Goal: Task Accomplishment & Management: Complete application form

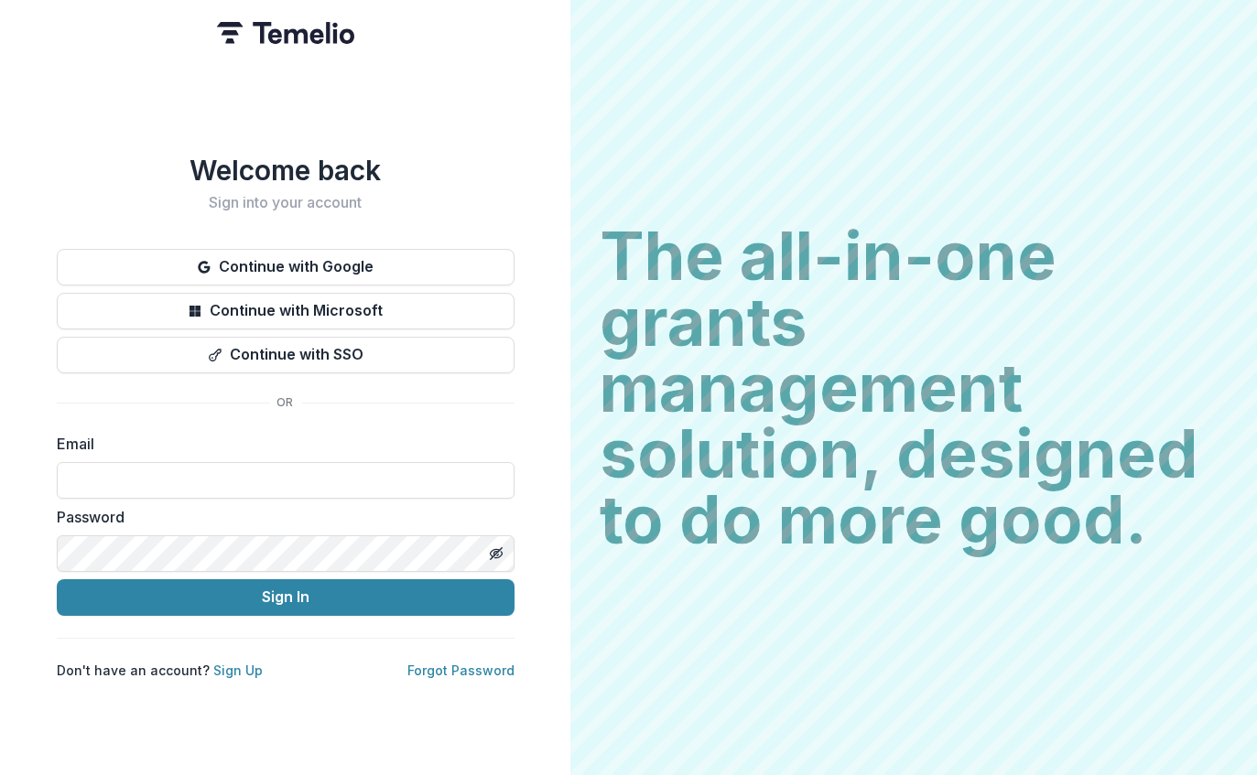
scroll to position [248, 0]
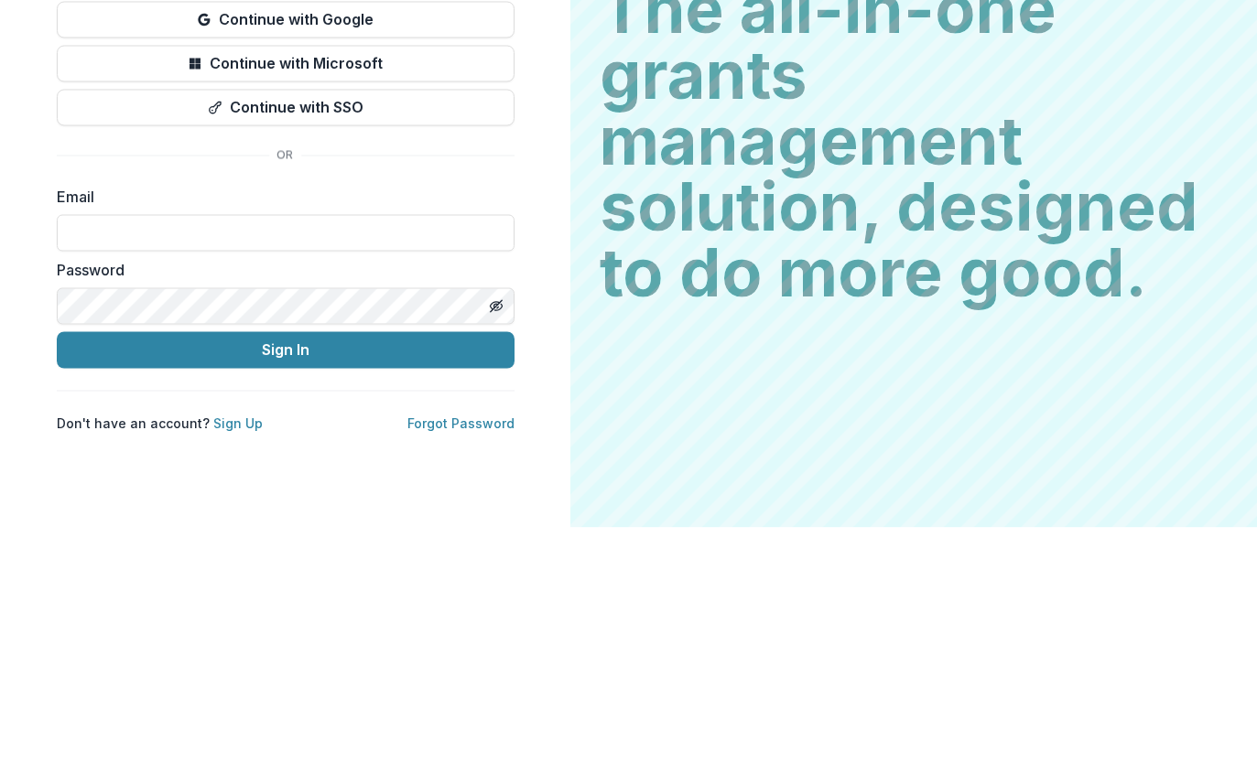
type input "**********"
click at [285, 579] on button "Sign In" at bounding box center [286, 597] width 458 height 37
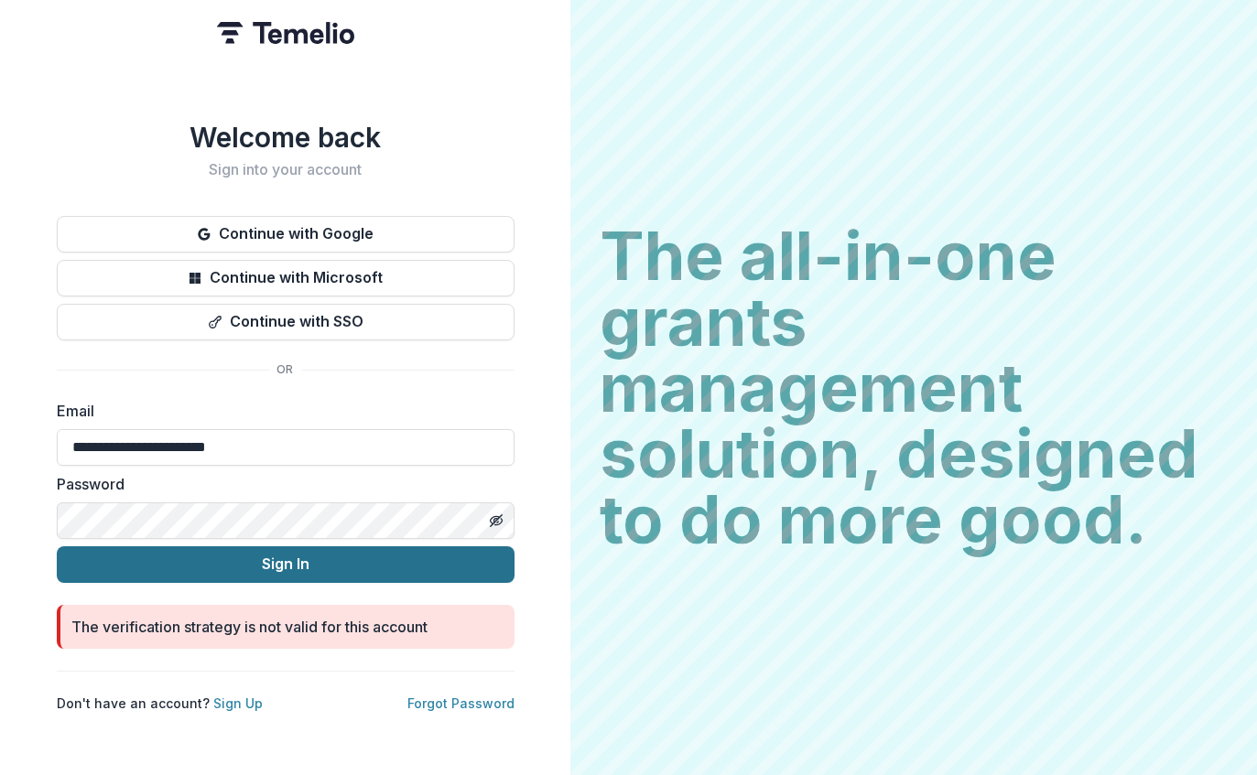
click at [377, 567] on button "Sign In" at bounding box center [286, 564] width 458 height 37
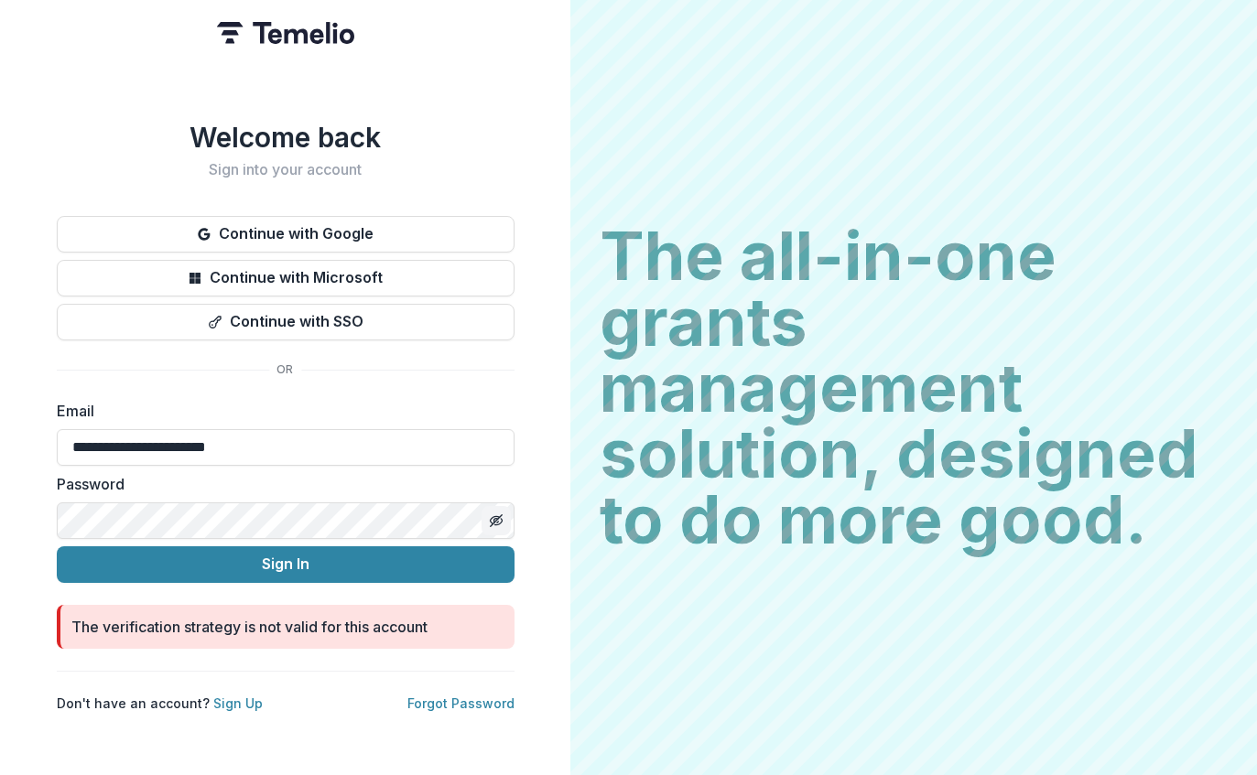
click at [501, 513] on icon "Toggle password visibility" at bounding box center [496, 520] width 15 height 15
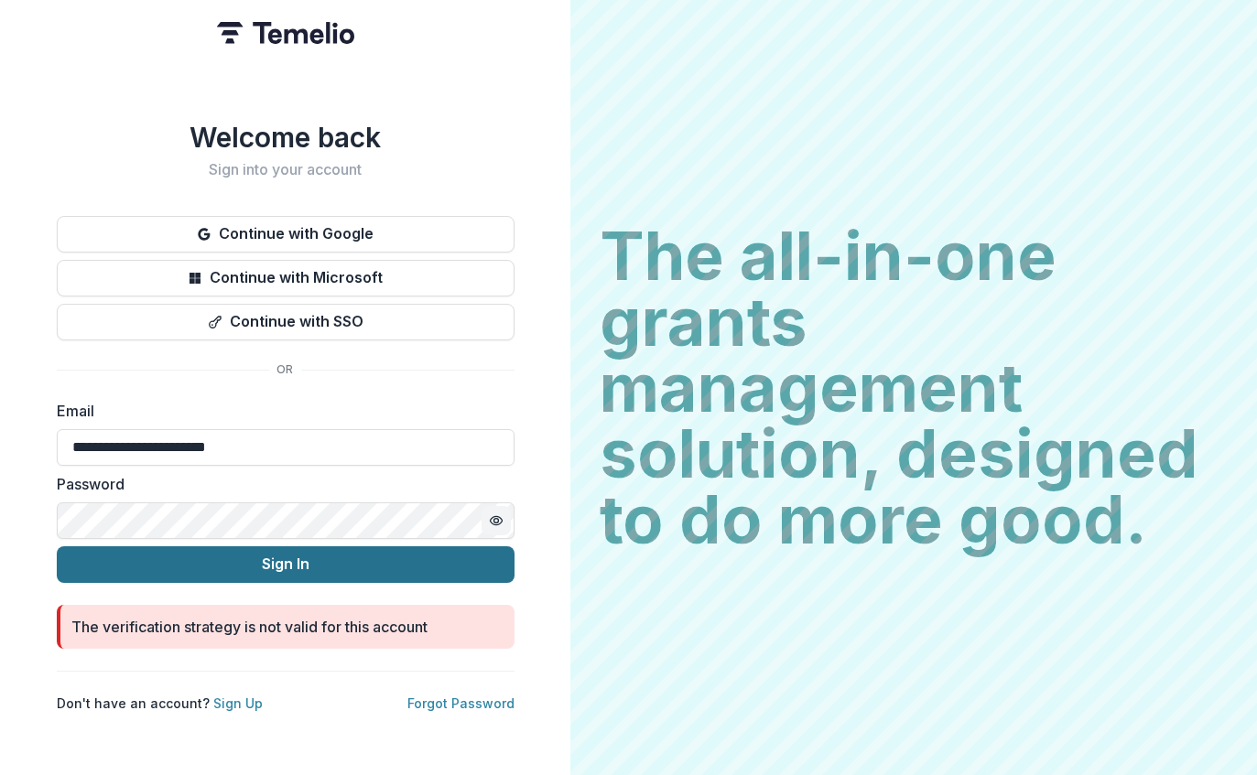
click at [456, 566] on button "Sign In" at bounding box center [286, 564] width 458 height 37
click at [457, 566] on button "Sign In" at bounding box center [286, 564] width 458 height 37
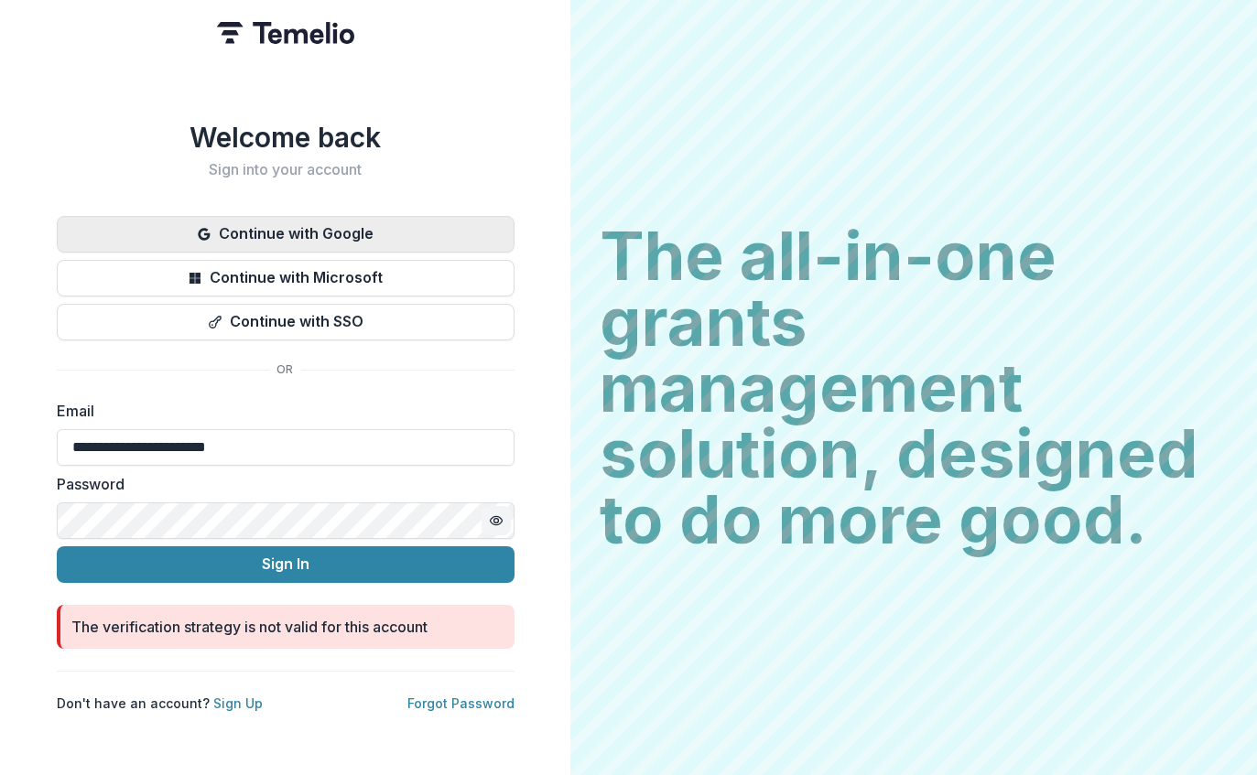
click at [326, 239] on button "Continue with Google" at bounding box center [286, 234] width 458 height 37
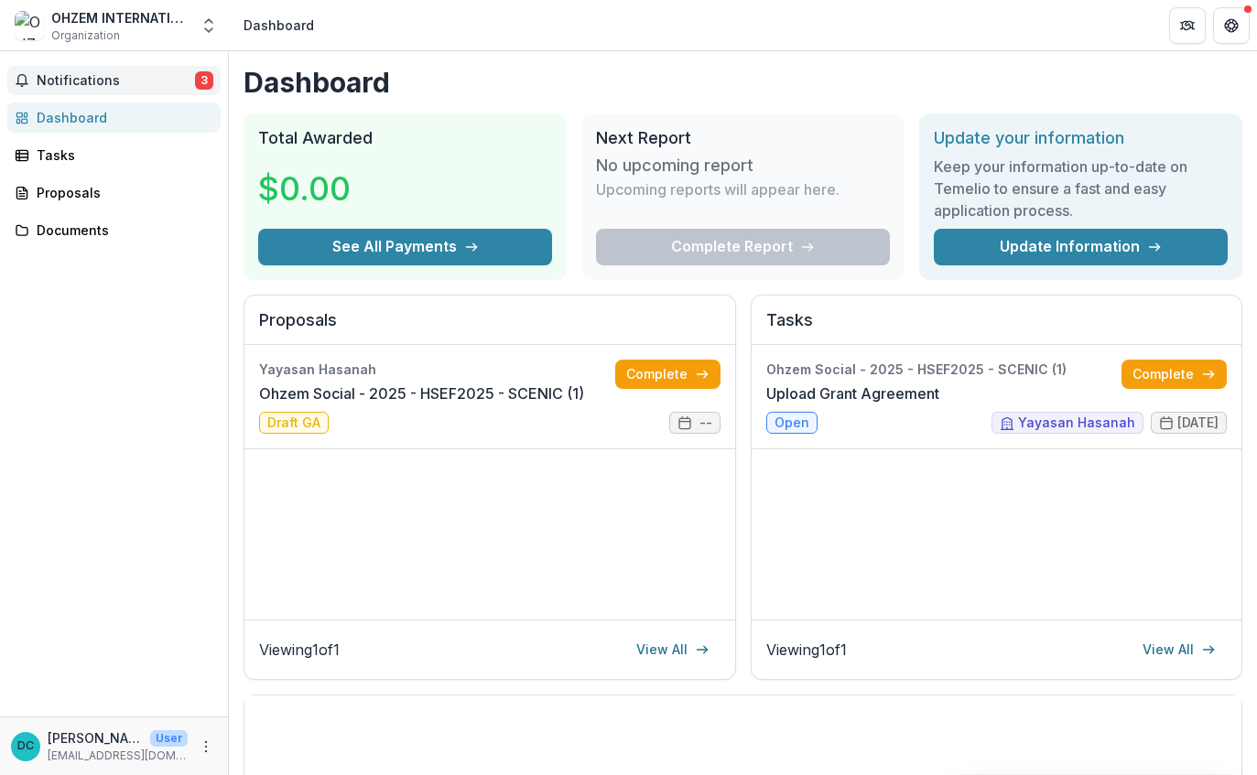
click at [83, 83] on span "Notifications" at bounding box center [116, 81] width 158 height 16
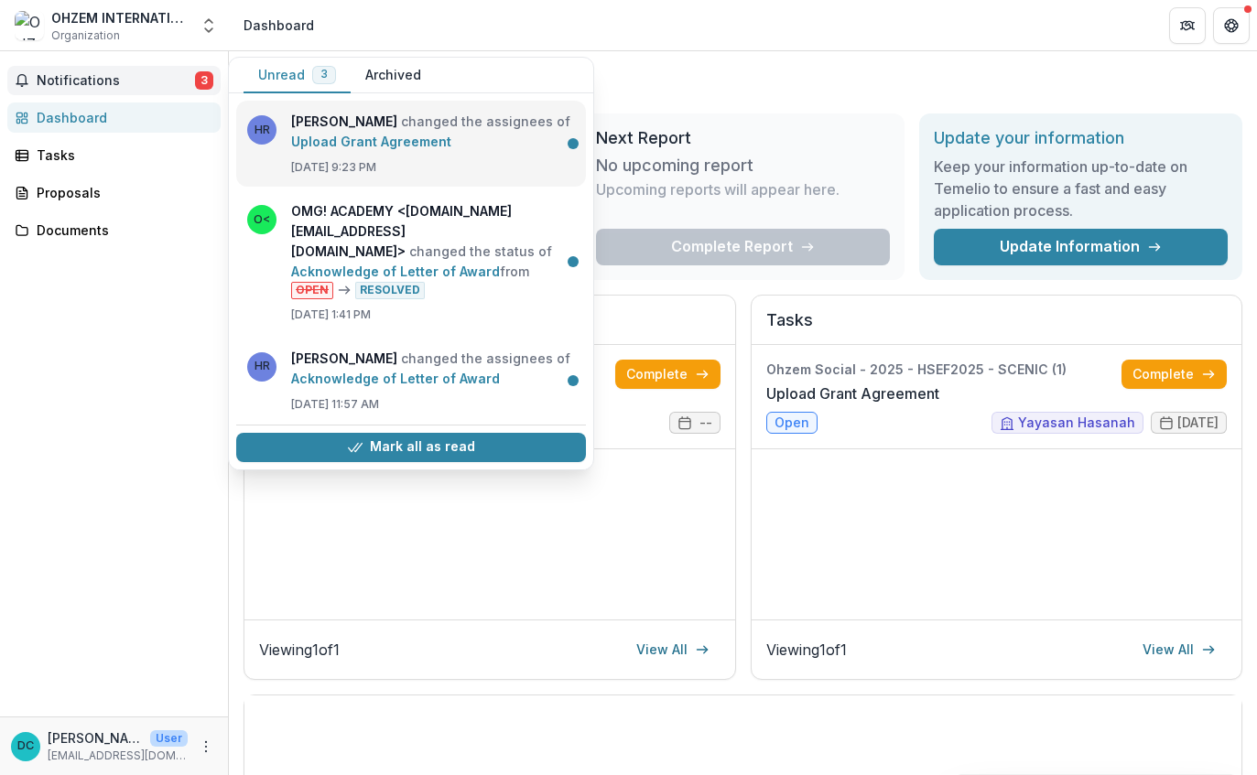
click at [451, 149] on link "Upload Grant Agreement" at bounding box center [371, 142] width 160 height 16
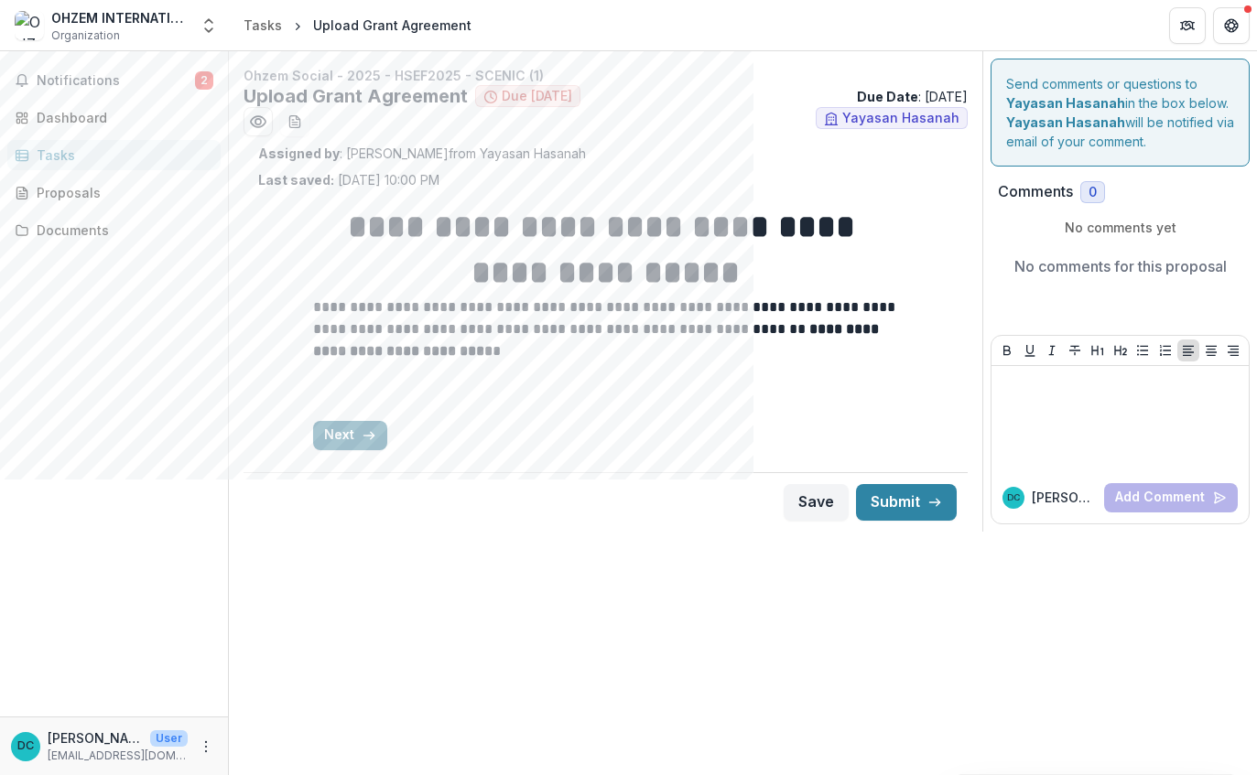
click at [362, 441] on icon "button" at bounding box center [369, 435] width 15 height 15
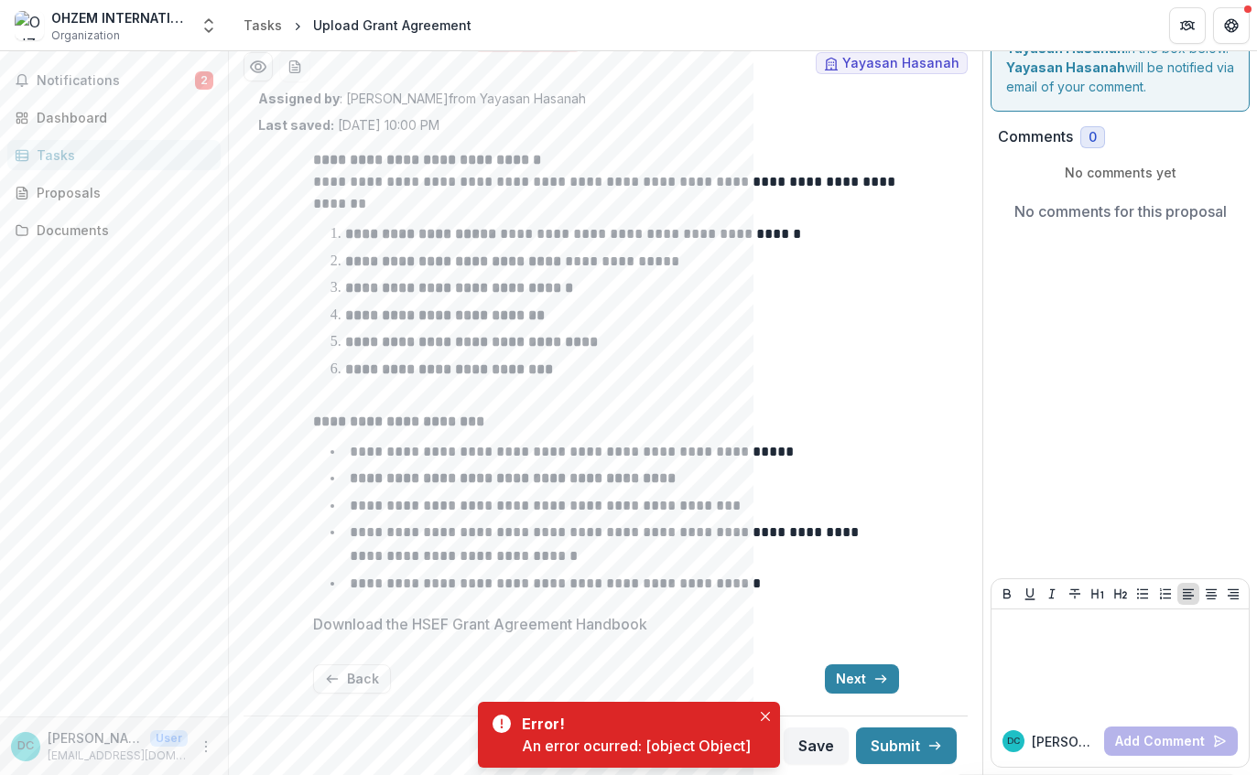
scroll to position [55, 0]
click at [107, 195] on div "Proposals" at bounding box center [121, 192] width 169 height 19
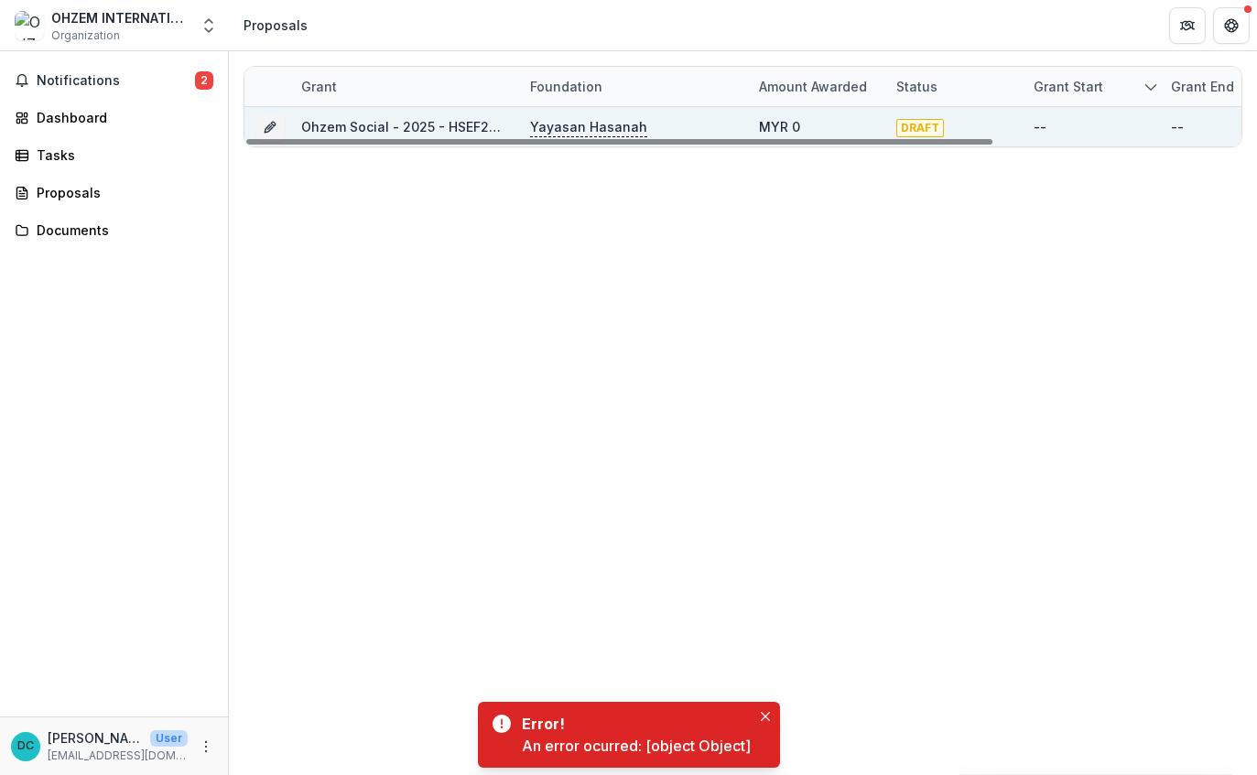
click at [551, 125] on p "Yayasan Hasanah" at bounding box center [588, 127] width 117 height 20
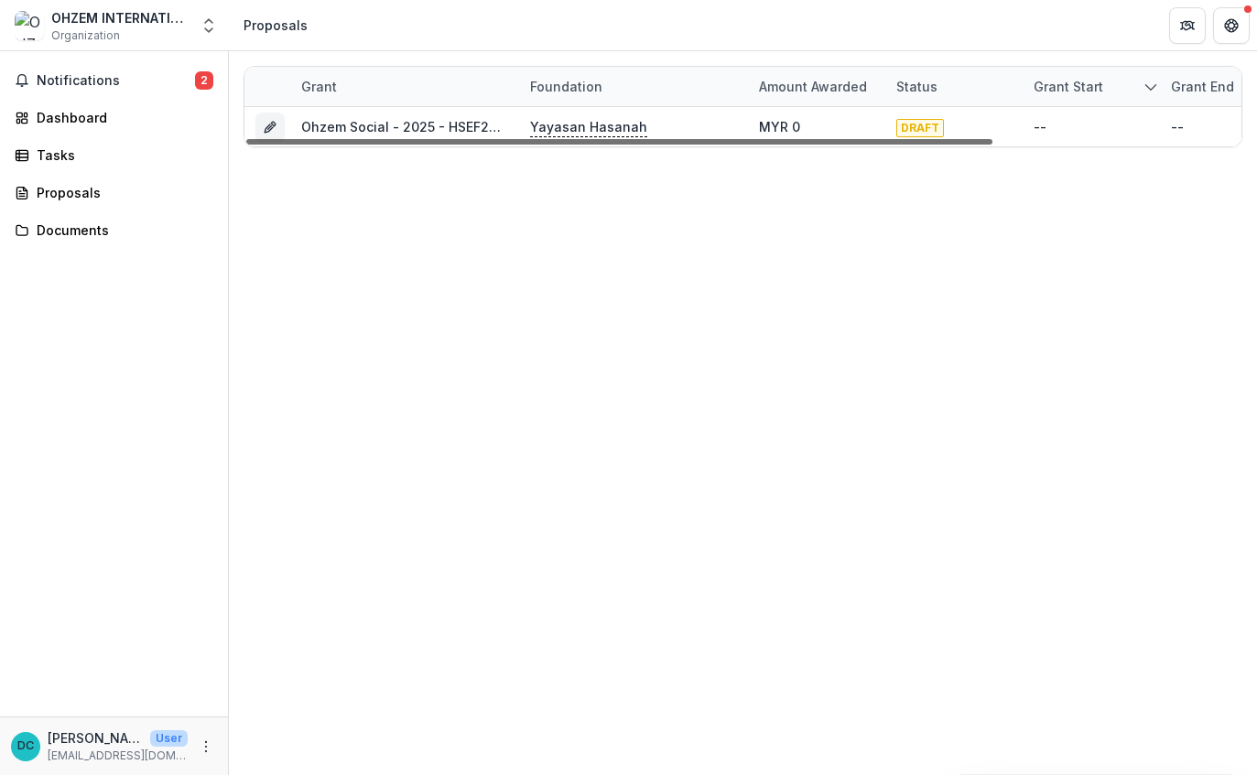
click at [594, 139] on div at bounding box center [619, 141] width 746 height 5
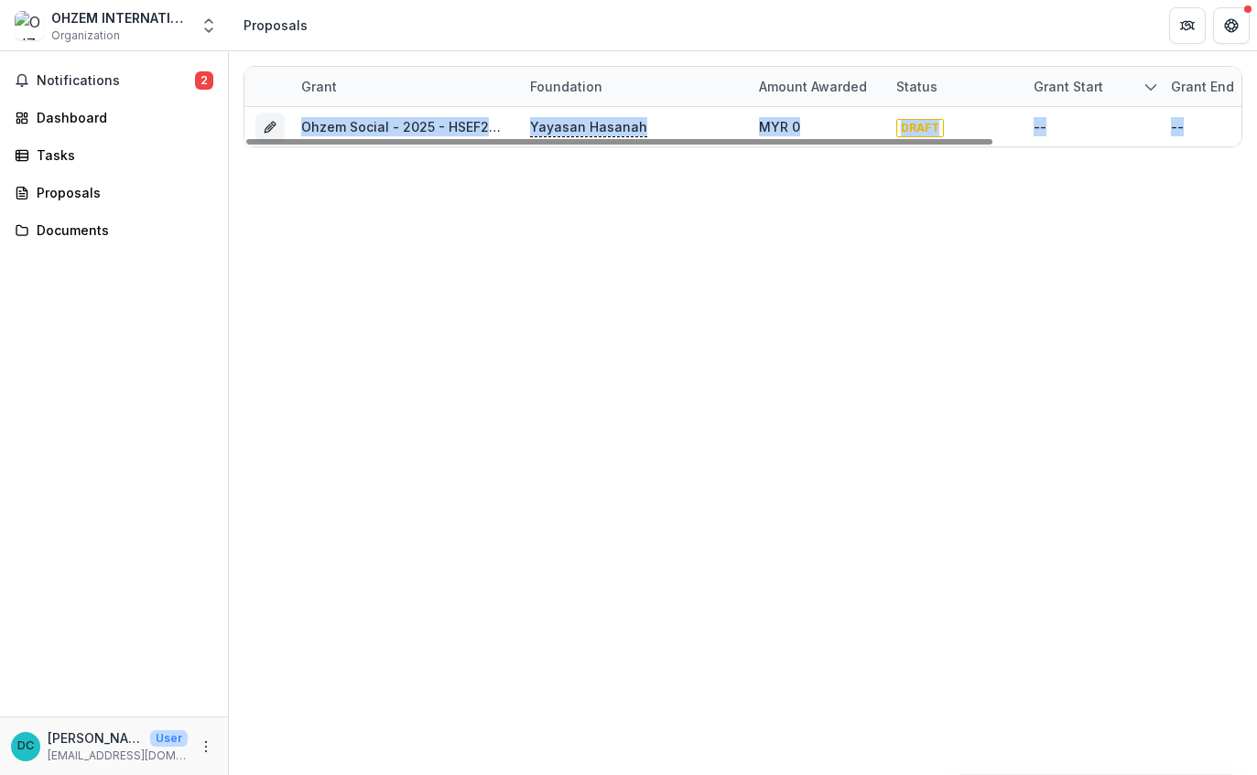
drag, startPoint x: 928, startPoint y: 129, endPoint x: 678, endPoint y: 166, distance: 252.5
click at [684, 165] on div "Grant Foundation Amount awarded Status Grant start Grant end Due Date Report Du…" at bounding box center [743, 413] width 1028 height 724
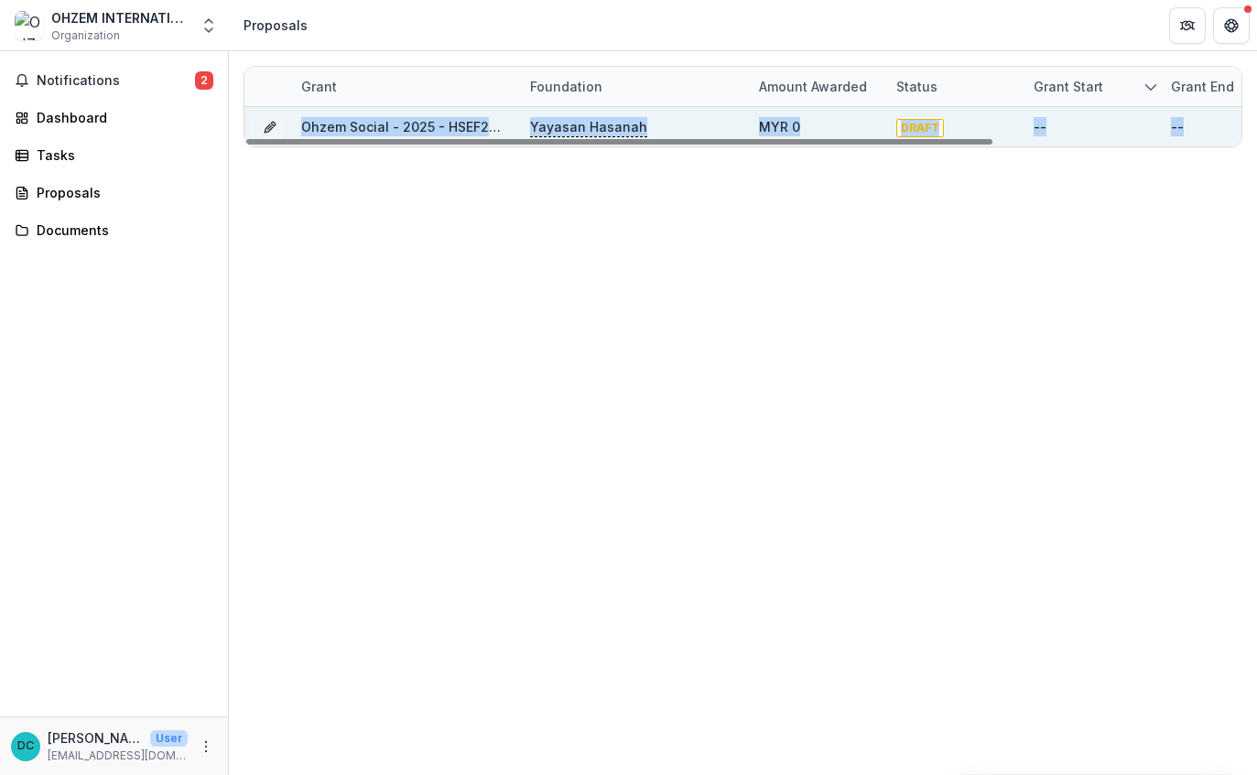
click at [388, 133] on link "Ohzem Social - 2025 - HSEF2025 - SCENIC (1)" at bounding box center [446, 127] width 291 height 16
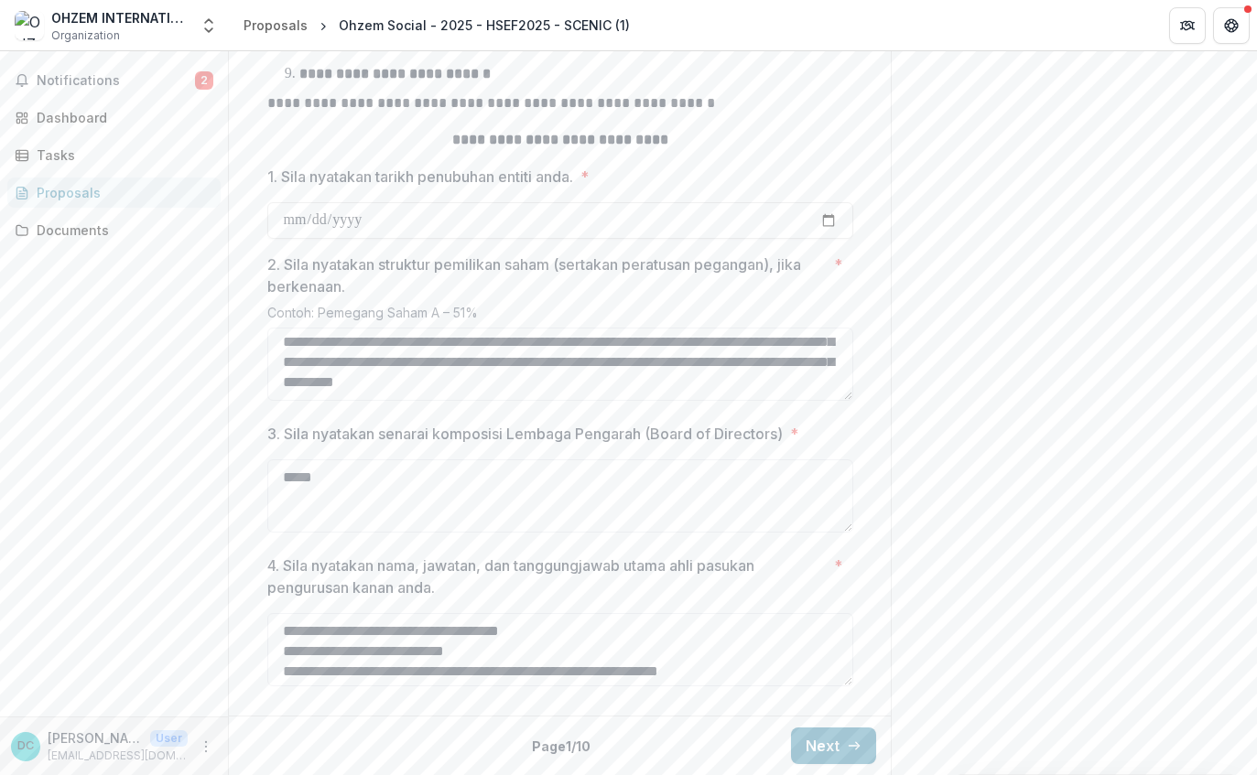
scroll to position [44, 0]
click at [819, 752] on button "Next" at bounding box center [833, 746] width 85 height 37
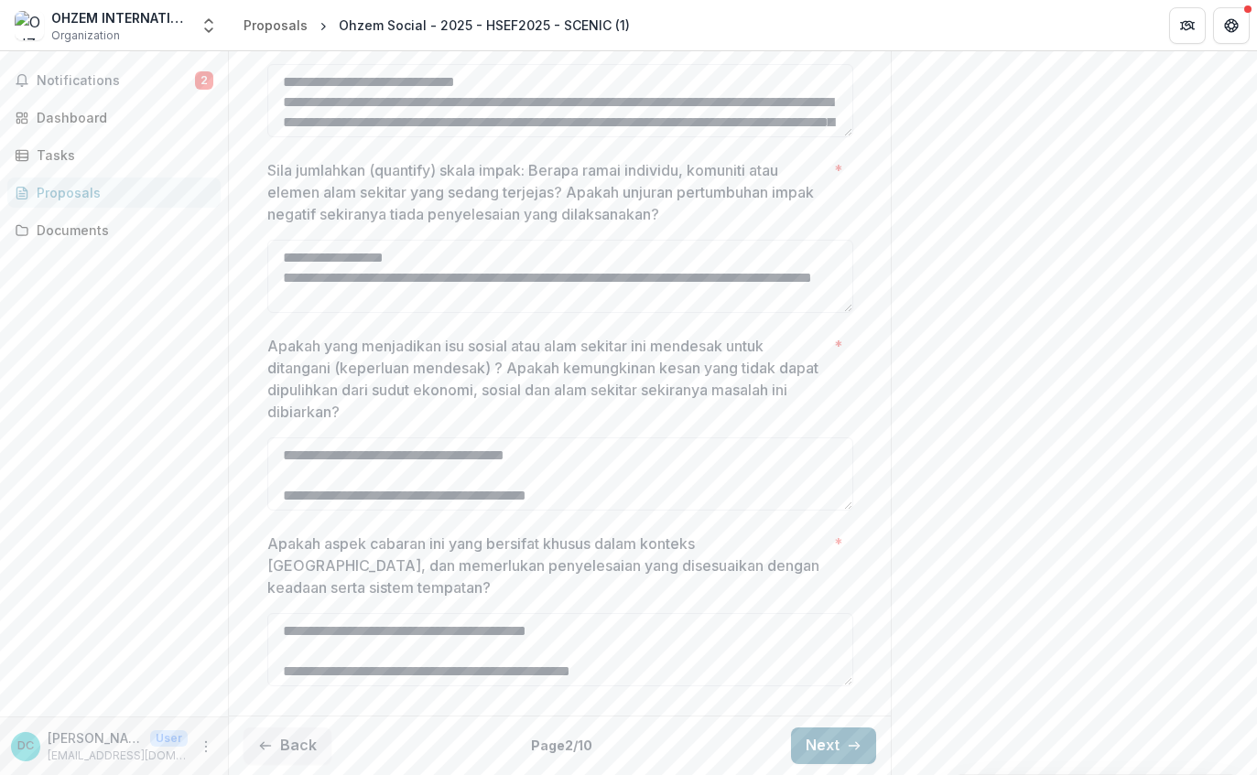
scroll to position [739, 0]
click at [847, 739] on icon "button" at bounding box center [854, 746] width 15 height 15
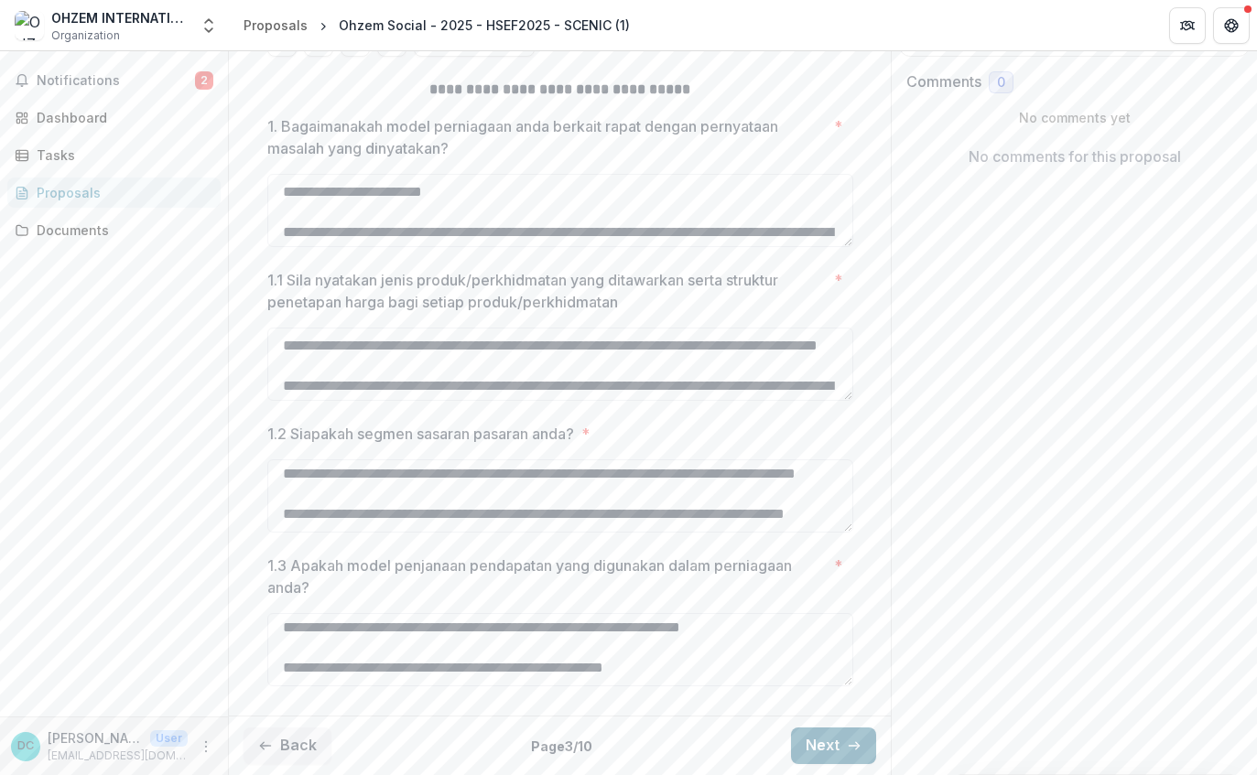
scroll to position [1091, 0]
click at [856, 745] on icon "button" at bounding box center [854, 746] width 15 height 15
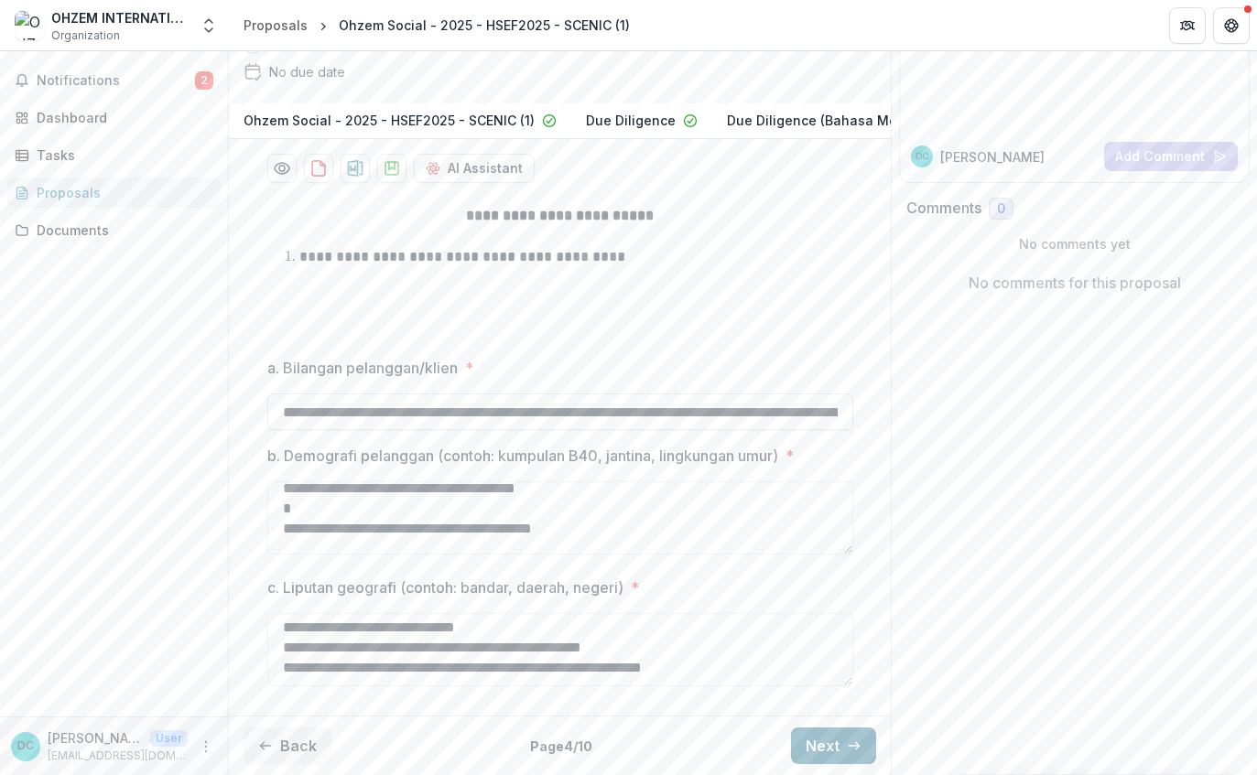
scroll to position [245, 0]
click at [829, 754] on button "Next" at bounding box center [833, 746] width 85 height 37
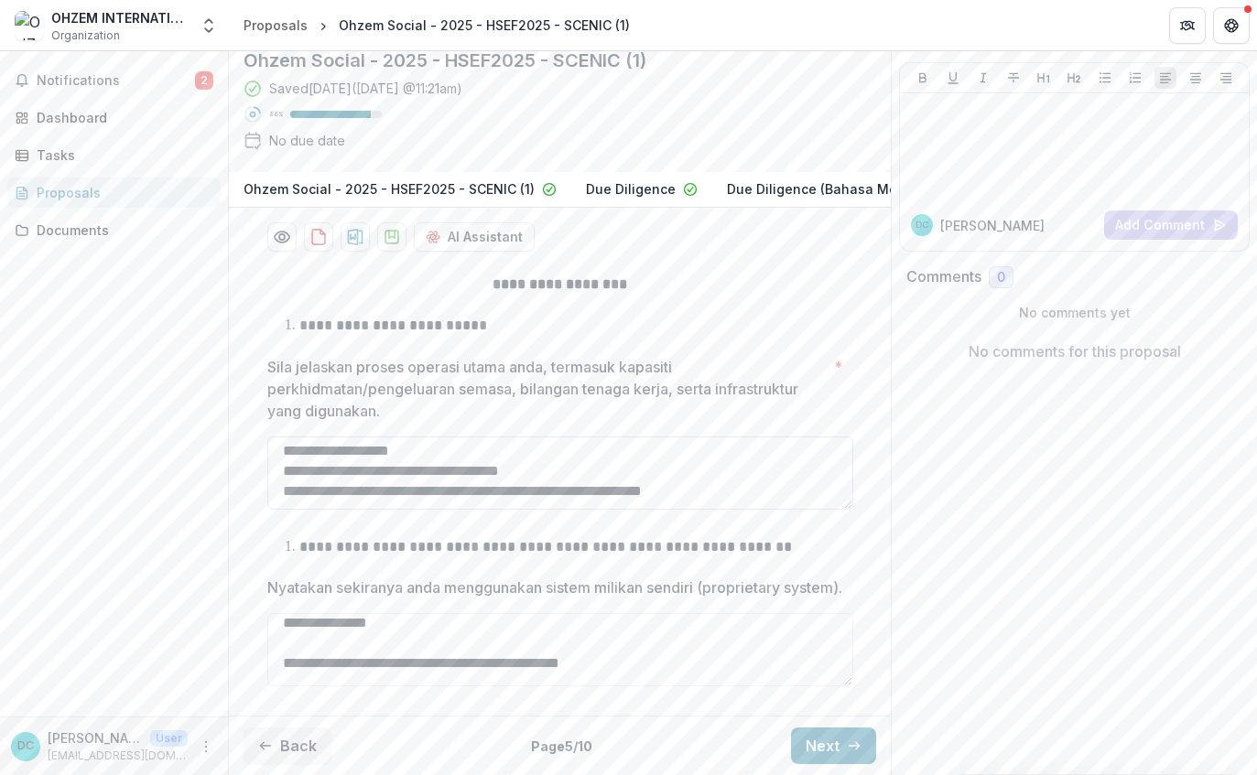
scroll to position [688, 0]
click at [833, 749] on button "Next" at bounding box center [833, 746] width 85 height 37
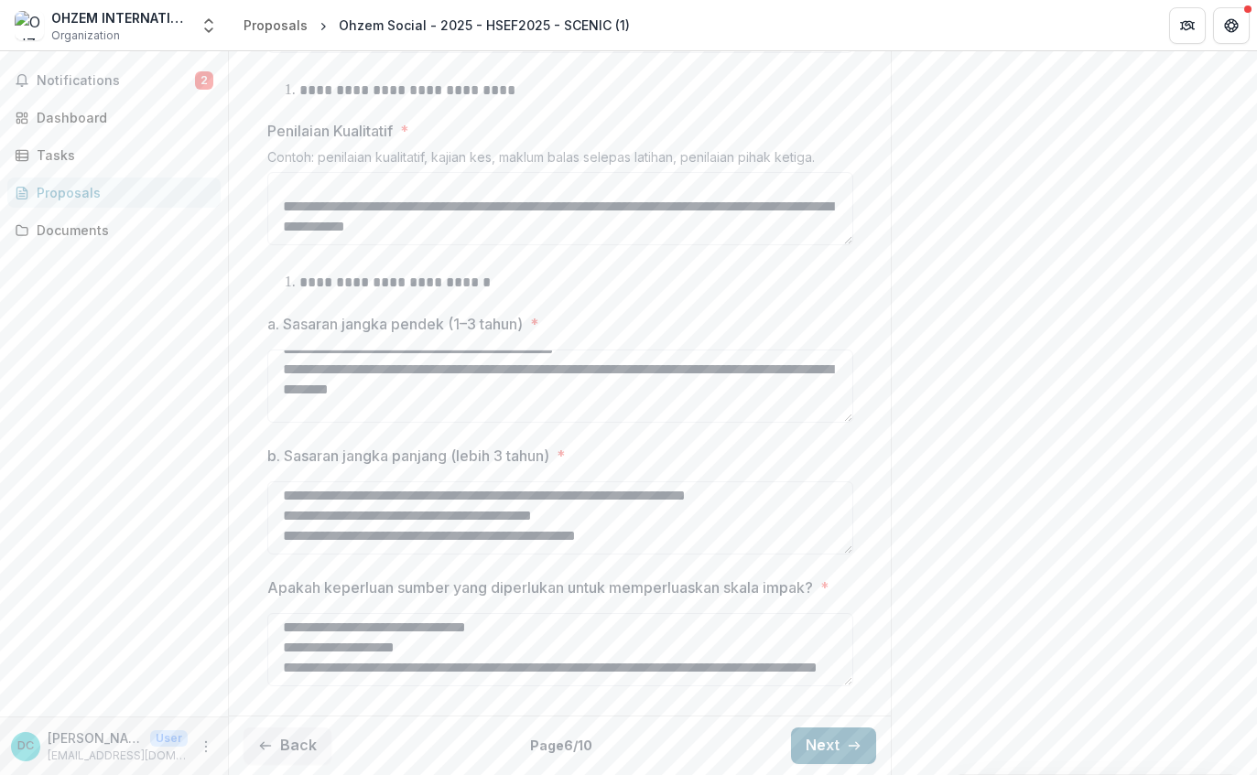
scroll to position [286, 0]
click at [853, 739] on icon "button" at bounding box center [854, 746] width 15 height 15
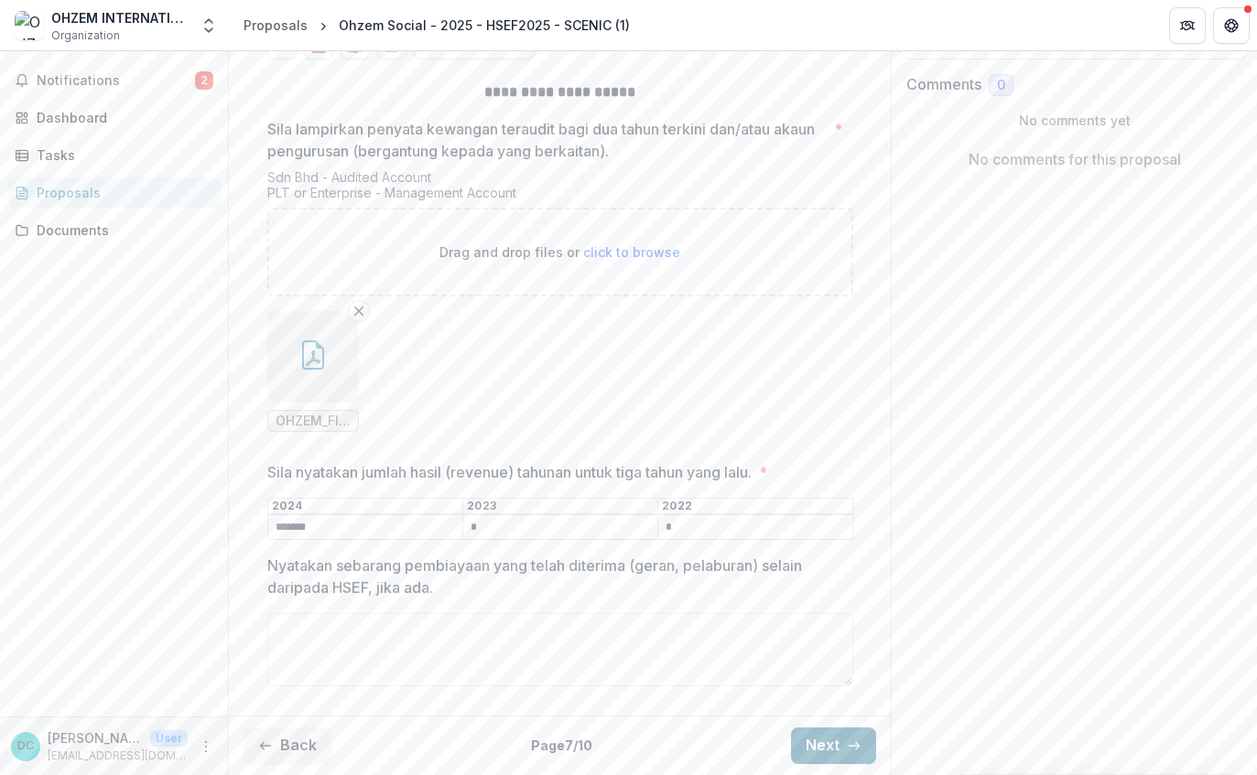
scroll to position [383, 0]
click at [853, 736] on button "Next" at bounding box center [833, 746] width 85 height 37
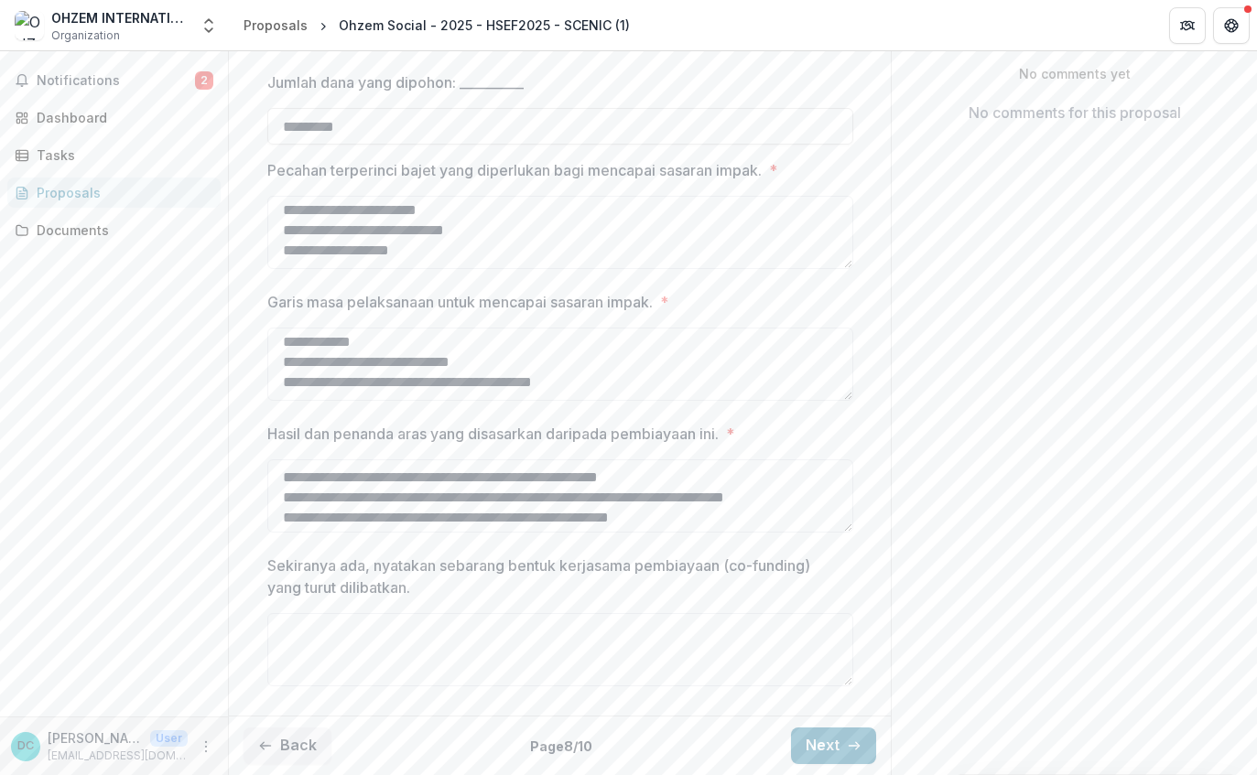
scroll to position [429, 0]
click at [561, 493] on textarea "**********" at bounding box center [560, 495] width 586 height 73
click at [580, 475] on textarea "**********" at bounding box center [560, 495] width 586 height 73
click at [863, 464] on div "**********" at bounding box center [560, 364] width 615 height 688
click at [818, 757] on button "Next" at bounding box center [833, 746] width 85 height 37
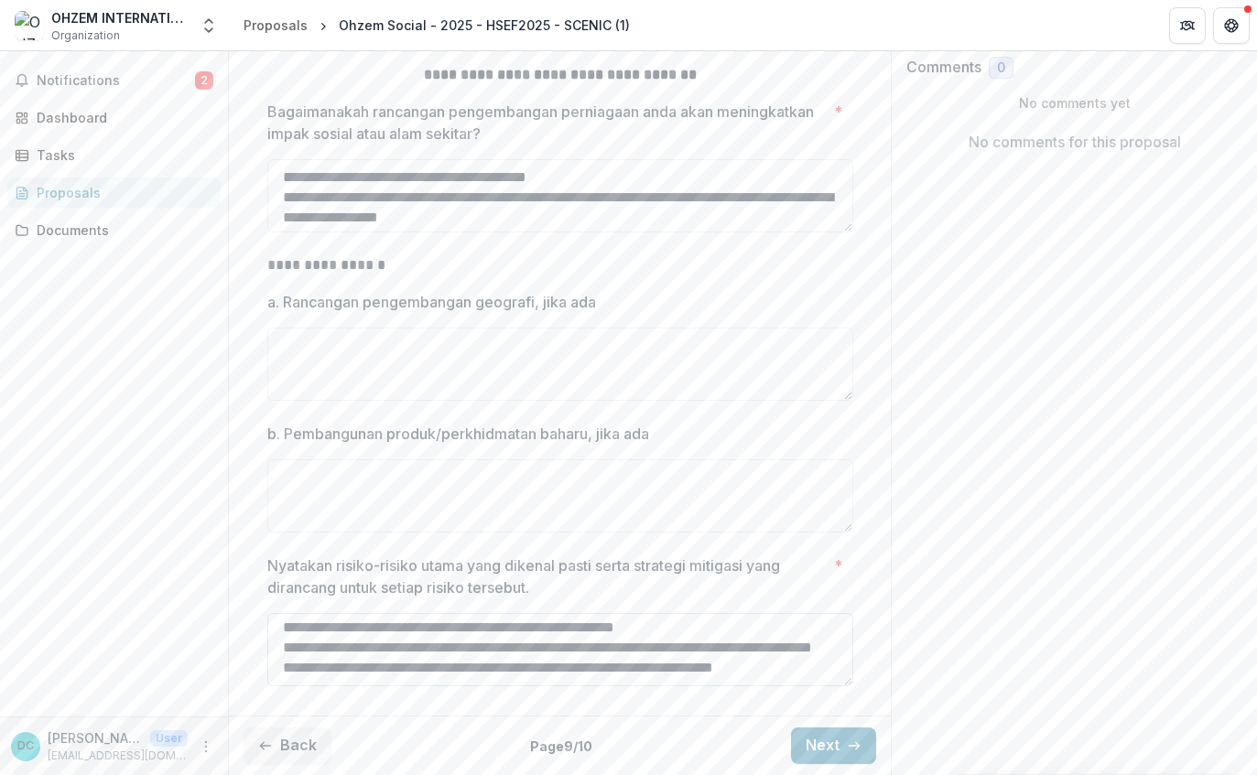
scroll to position [708, 0]
click at [856, 731] on button "Next" at bounding box center [833, 746] width 85 height 37
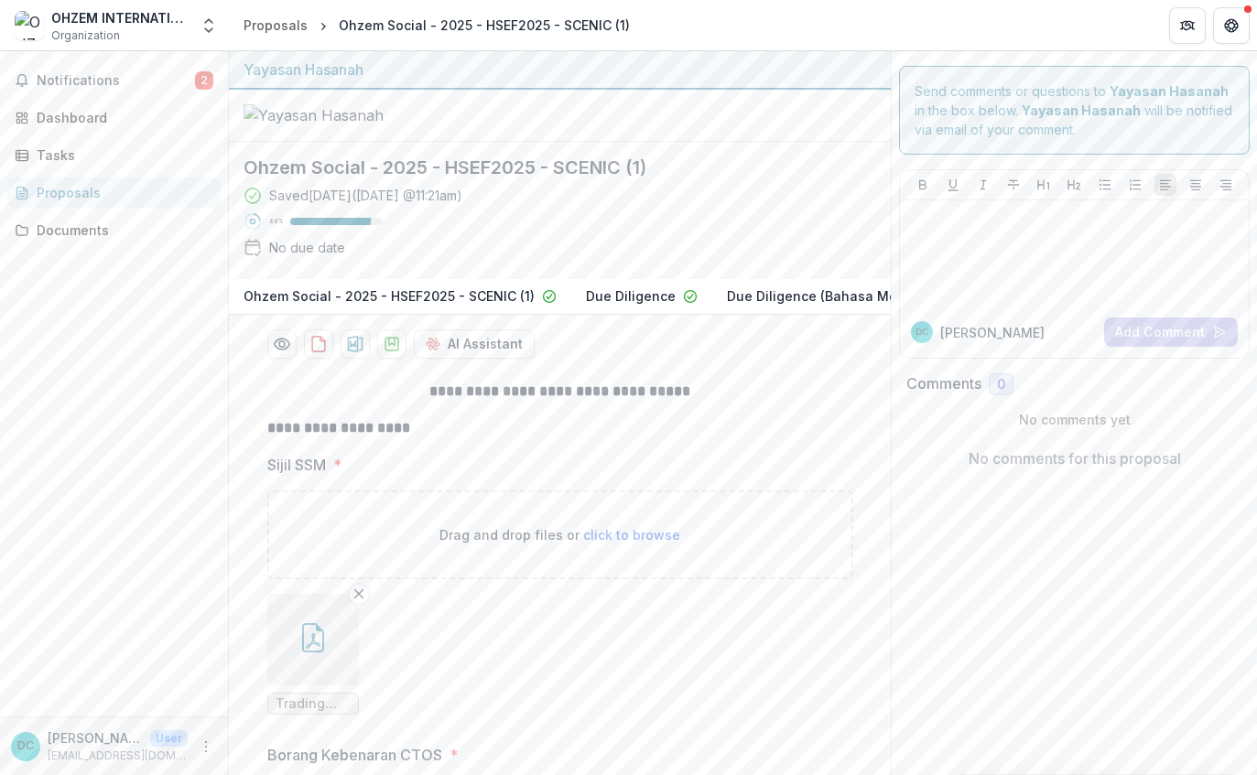
scroll to position [0, 0]
click at [88, 103] on link "Dashboard" at bounding box center [113, 118] width 213 height 30
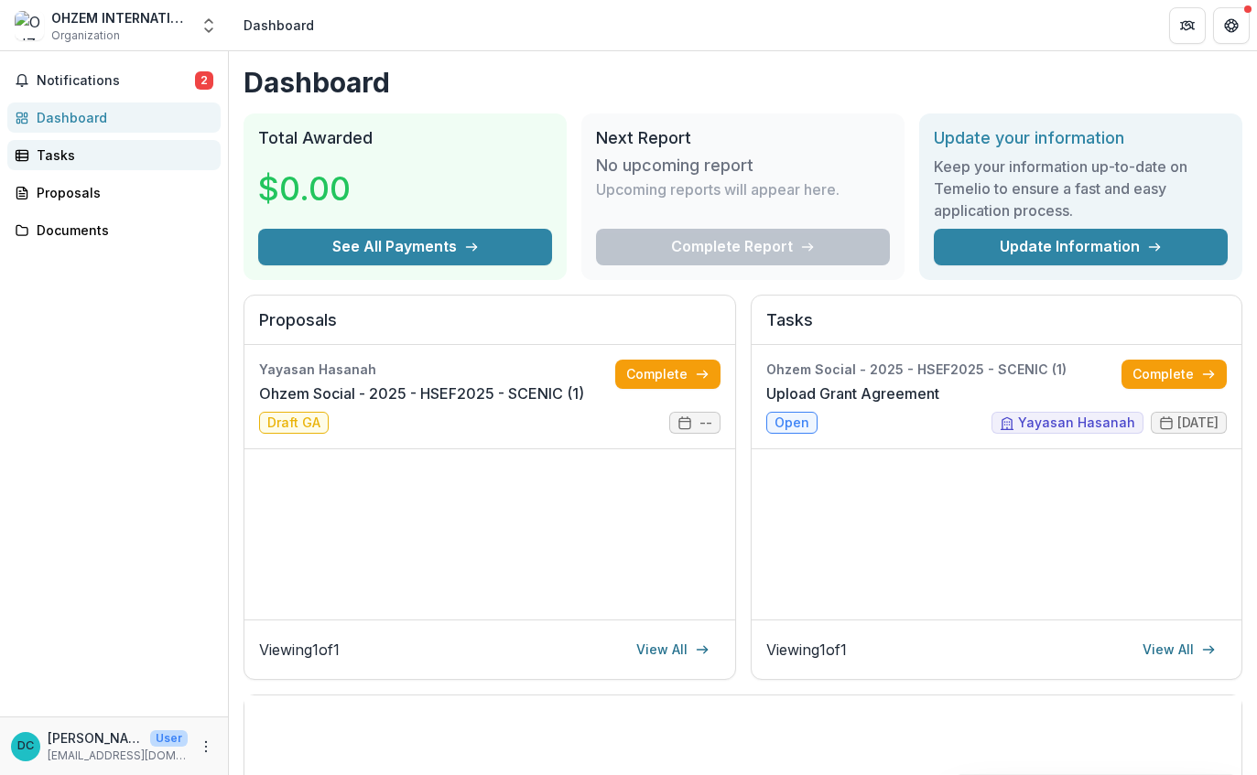
click at [118, 164] on div "Tasks" at bounding box center [121, 155] width 169 height 19
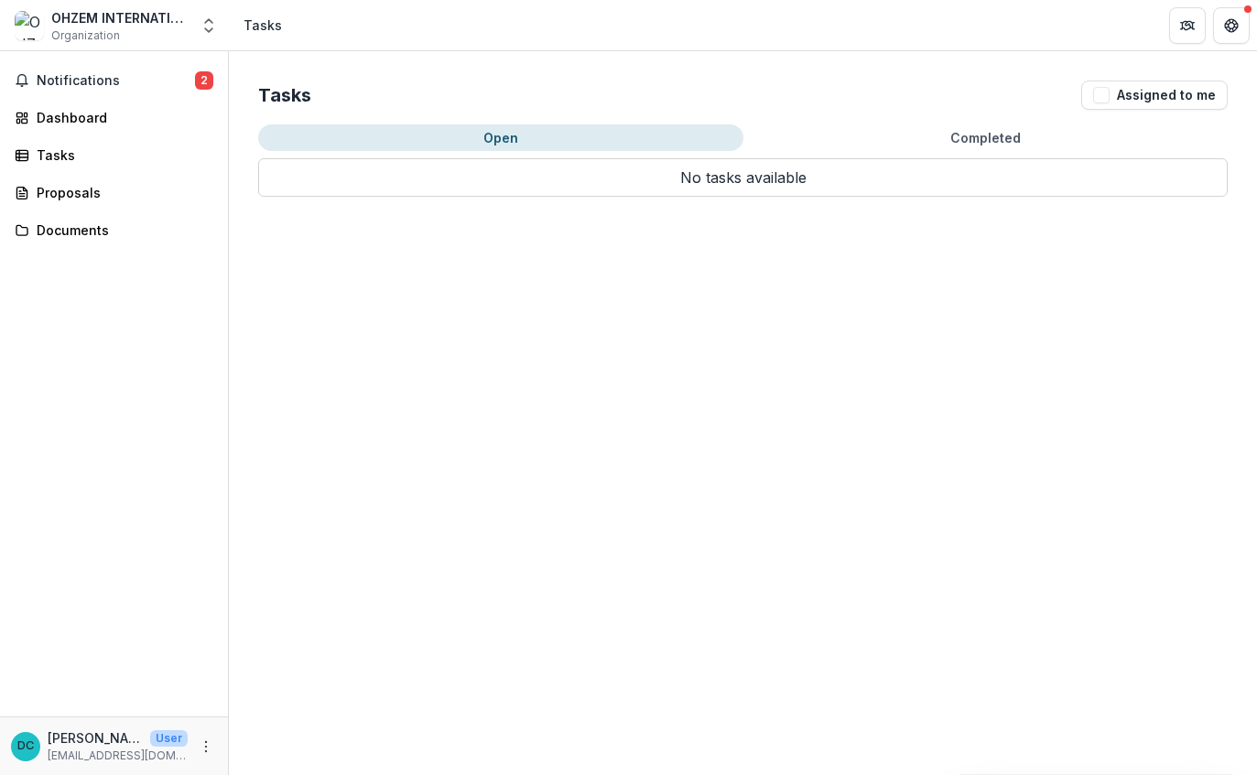
click at [156, 208] on div "Notifications 2 Dashboard Tasks Proposals Documents" at bounding box center [114, 383] width 228 height 665
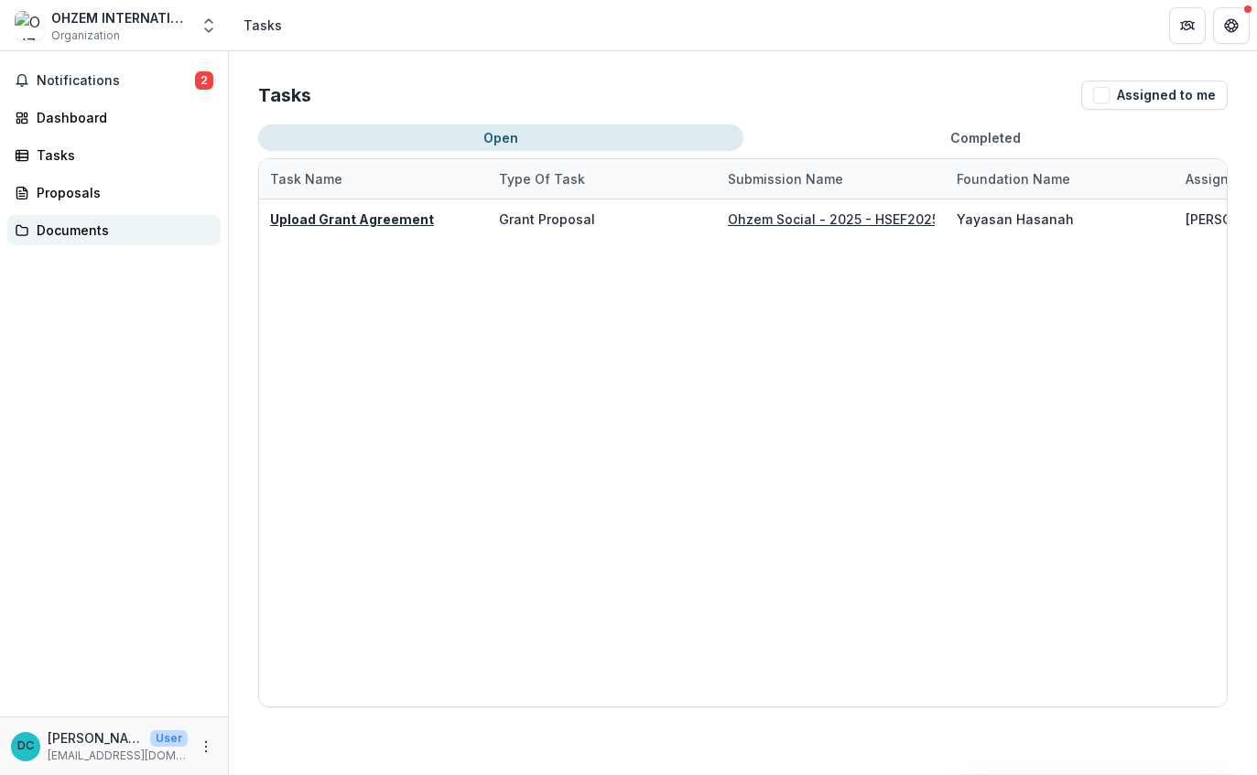
click at [159, 231] on div "Documents" at bounding box center [121, 230] width 169 height 19
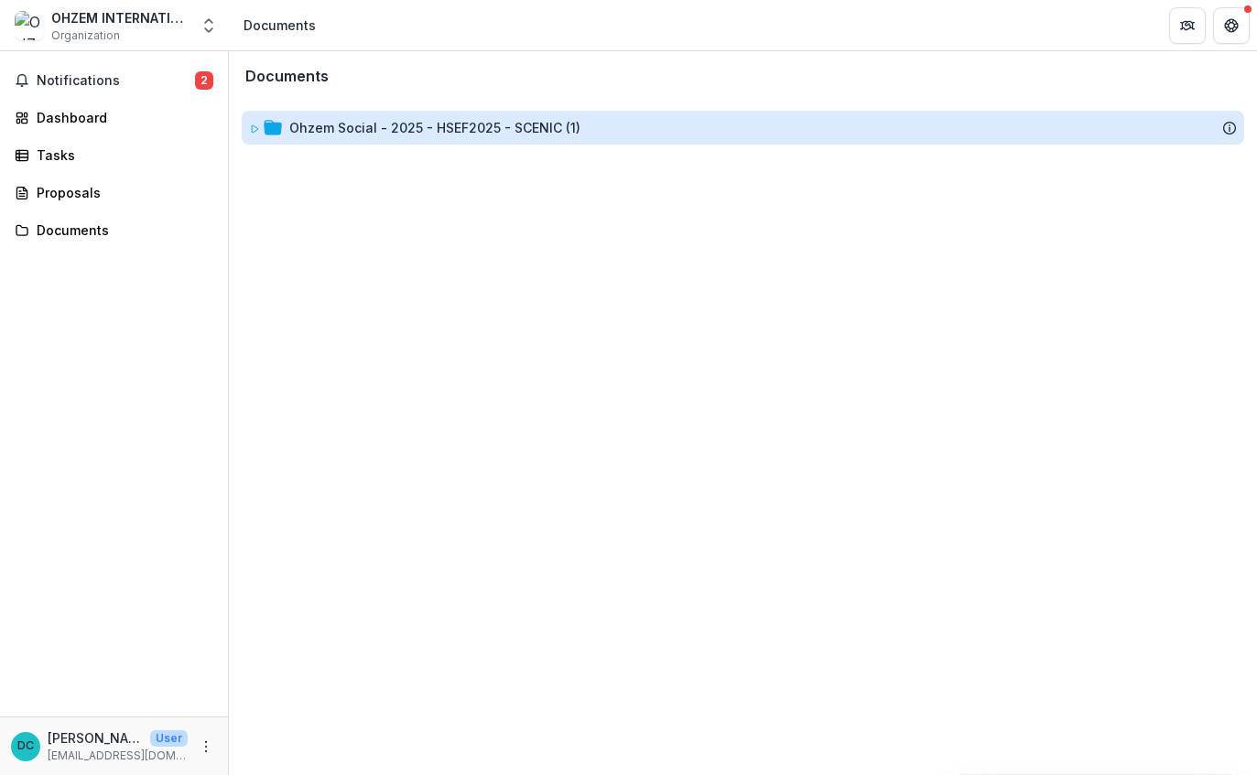
click at [539, 126] on div "Ohzem Social - 2025 - HSEF2025 - SCENIC (1)" at bounding box center [434, 127] width 291 height 19
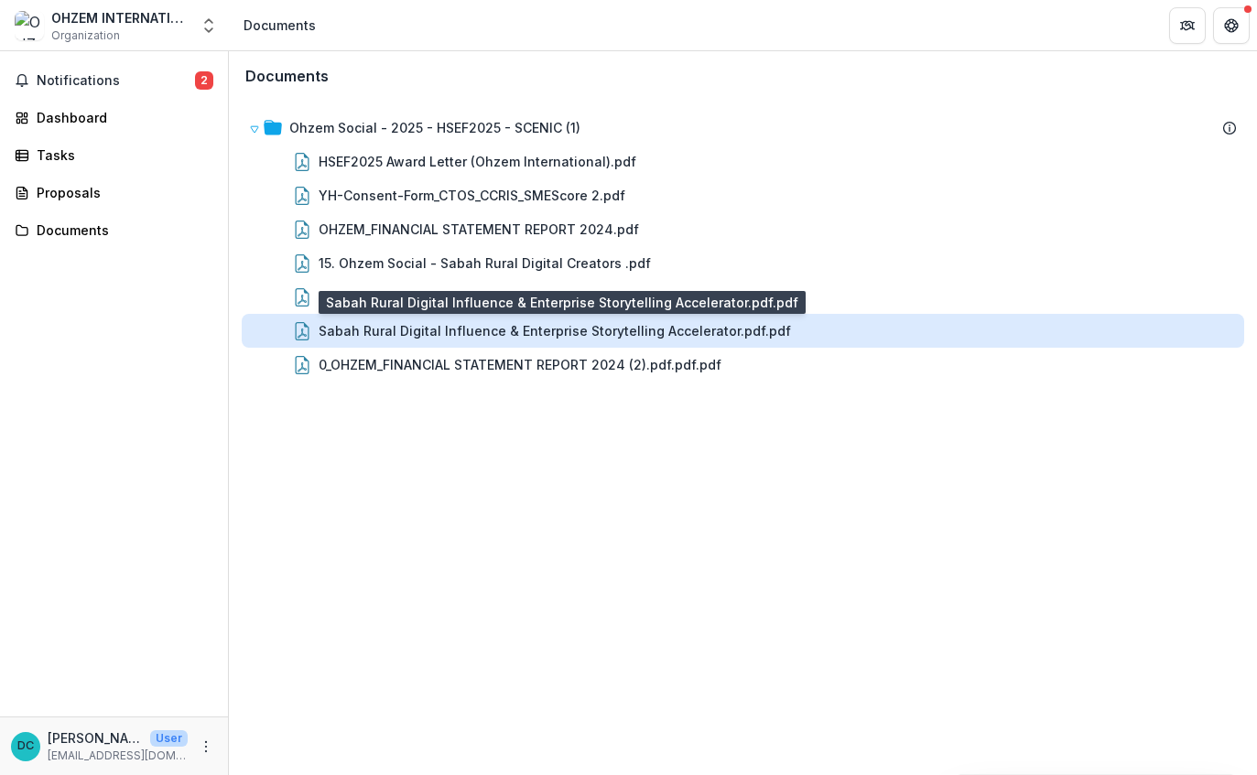
click at [562, 324] on div "Sabah Rural Digital Influence & Enterprise Storytelling Accelerator.pdf.pdf" at bounding box center [554, 330] width 472 height 19
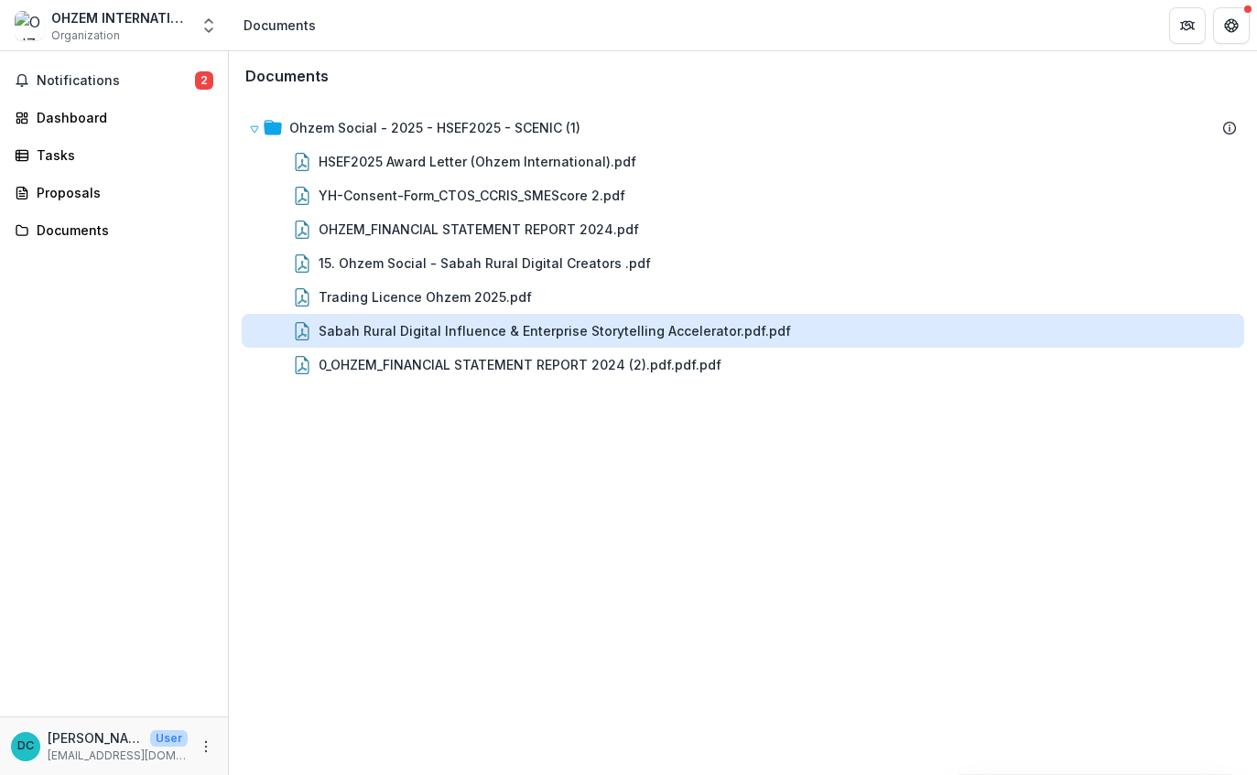
click at [562, 324] on div "Loading..." at bounding box center [628, 389] width 987 height 495
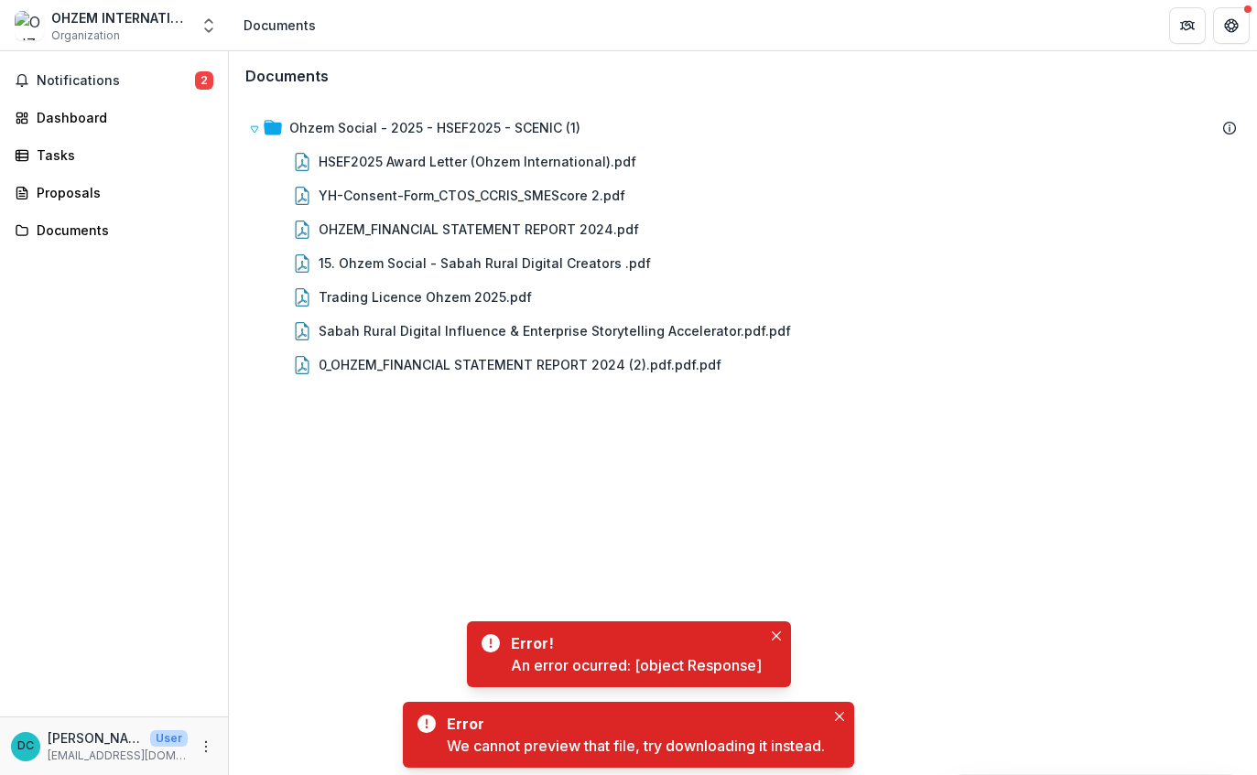
click at [762, 621] on div "Error! An error ocurred: [object Response]" at bounding box center [629, 654] width 324 height 66
click at [836, 706] on button "Close" at bounding box center [839, 717] width 22 height 22
